Goal: Information Seeking & Learning: Find specific fact

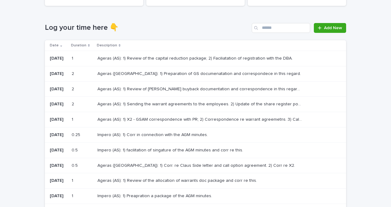
scroll to position [92, 0]
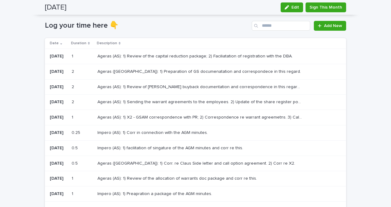
click at [126, 100] on p "Ageras (AS): 1) Sending the warrant agreements to the employees. 2) Update of t…" at bounding box center [201, 101] width 207 height 6
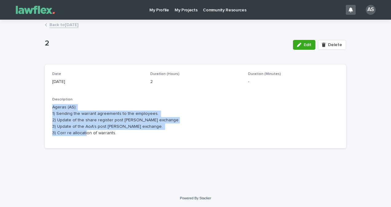
drag, startPoint x: 75, startPoint y: 121, endPoint x: 47, endPoint y: 110, distance: 30.0
click at [47, 110] on div "Date [DATE] Duration (Hours) 2 Duration (Minutes) - Description Ageras (AS): 1)…" at bounding box center [196, 107] width 302 height 84
copy p "Ageras (AS): 1) Sending the warrant agreements to the employees. 2) Update of t…"
click at [60, 25] on link "Back to [DATE]" at bounding box center [64, 24] width 29 height 7
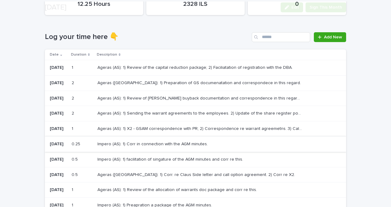
scroll to position [92, 0]
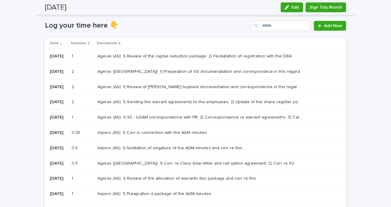
click at [161, 92] on div "Ageras (AS): 1) Review of [PERSON_NAME] buyback documentation and correspondenc…" at bounding box center [217, 87] width 239 height 10
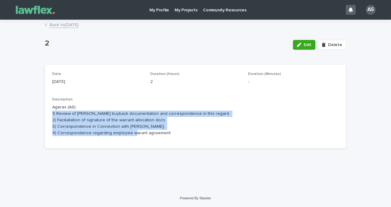
drag, startPoint x: 178, startPoint y: 136, endPoint x: 47, endPoint y: 113, distance: 133.3
click at [47, 113] on div "Date [DATE] Duration (Hours) 2 Duration (Minutes) - Description Ageras (AS): 1)…" at bounding box center [196, 107] width 302 height 84
drag, startPoint x: 47, startPoint y: 113, endPoint x: 122, endPoint y: 132, distance: 77.0
click at [118, 132] on p "Ageras (AS): 1) Review of [PERSON_NAME] buyback documentation and correspondenc…" at bounding box center [195, 120] width 287 height 32
click at [185, 135] on p "Ageras (AS): 1) Review of [PERSON_NAME] buyback documentation and correspondenc…" at bounding box center [195, 120] width 287 height 32
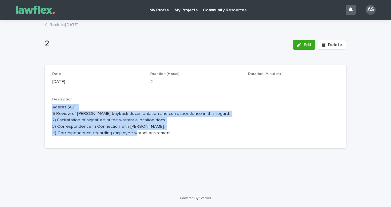
drag, startPoint x: 166, startPoint y: 136, endPoint x: 46, endPoint y: 105, distance: 124.1
click at [46, 105] on div "Date [DATE] Duration (Hours) 2 Duration (Minutes) - Description Ageras (AS): 1)…" at bounding box center [196, 107] width 302 height 84
copy p "Ageras (AS): 1) Review of [PERSON_NAME] buyback documentation and correspondenc…"
click at [67, 26] on link "Back to [DATE]" at bounding box center [64, 24] width 29 height 7
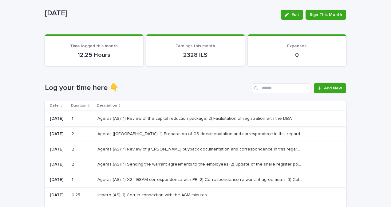
scroll to position [31, 0]
